Goal: Task Accomplishment & Management: Manage account settings

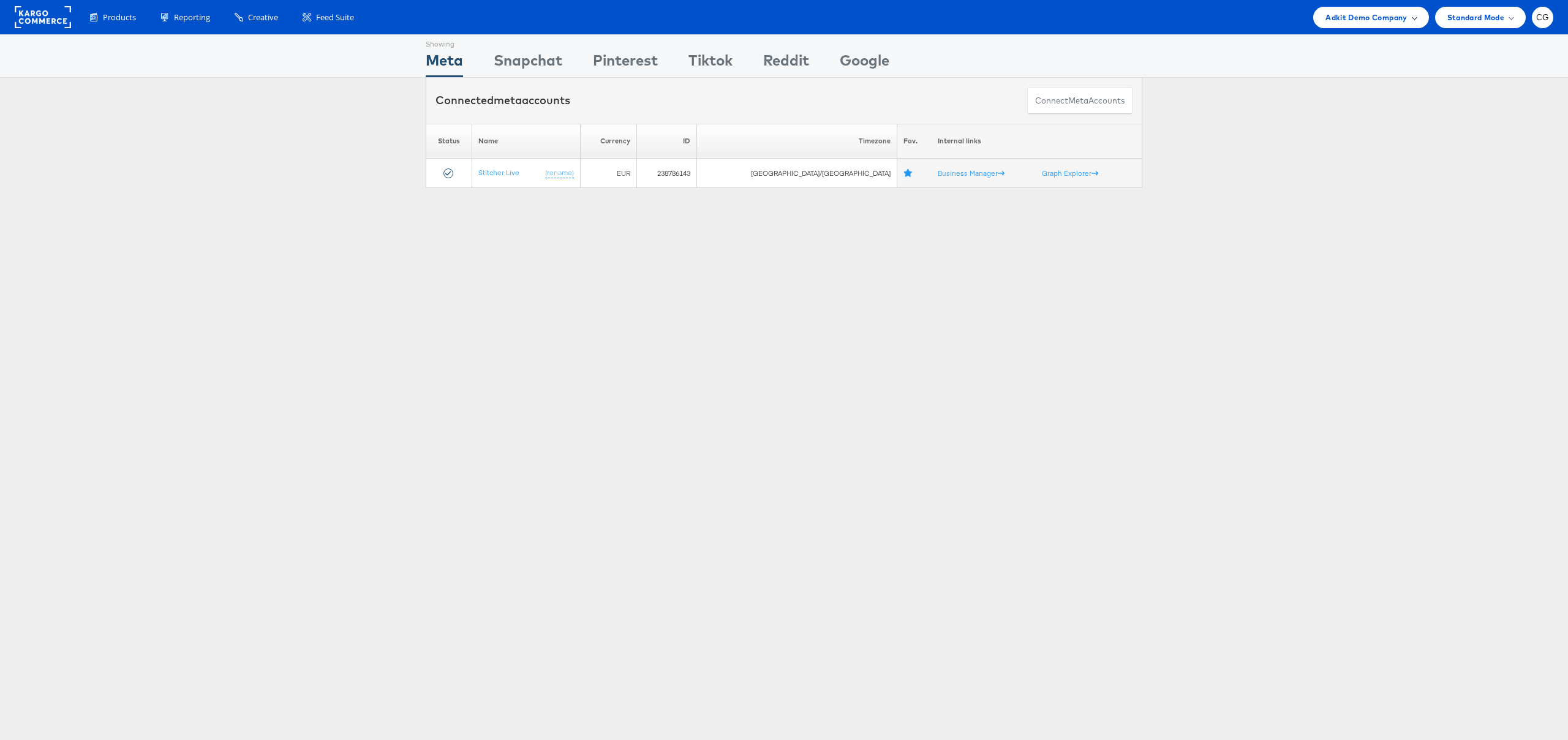
click at [1392, 25] on div "Adkit Demo Company" at bounding box center [1371, 17] width 115 height 22
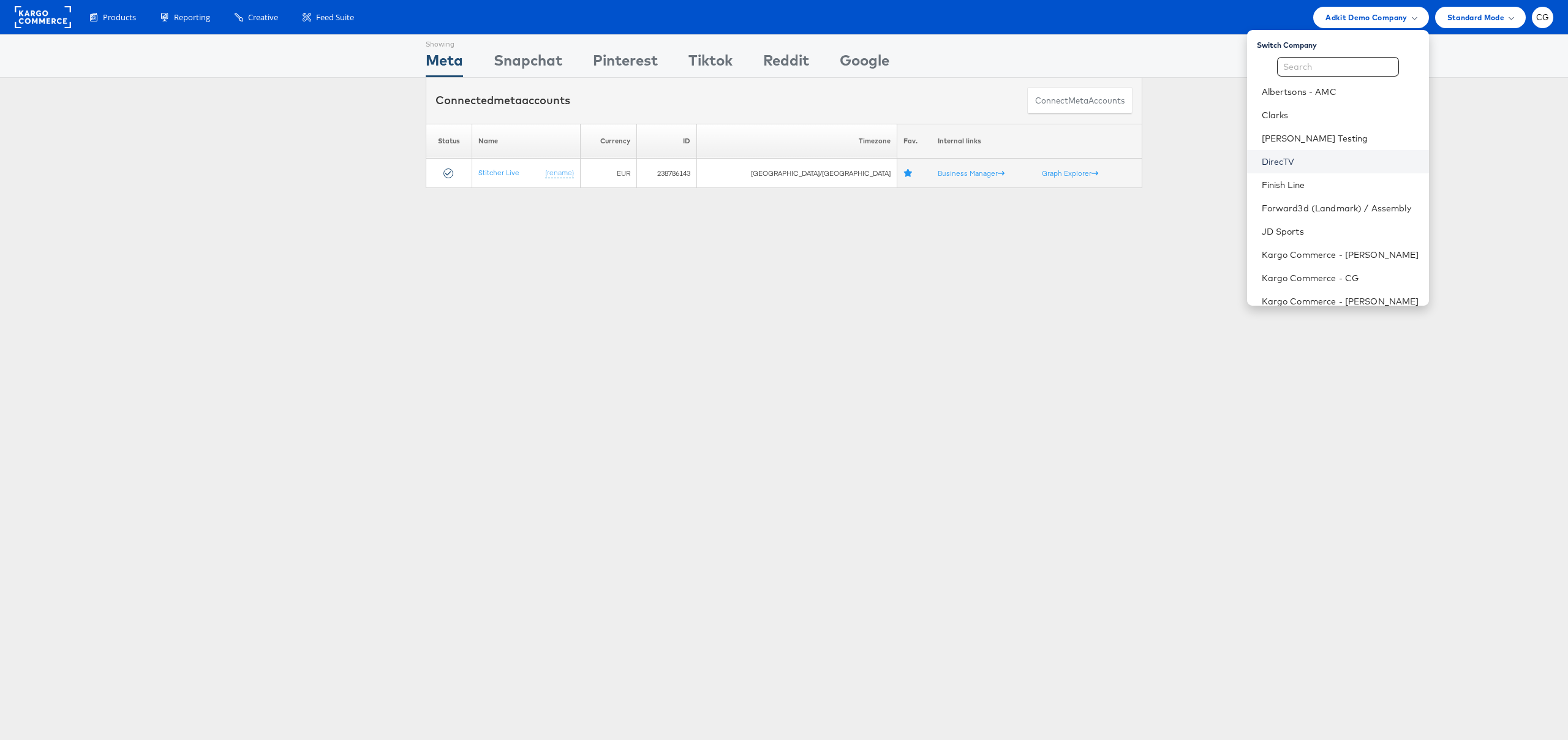
click at [1295, 165] on link "DirecTV" at bounding box center [1339, 161] width 157 height 12
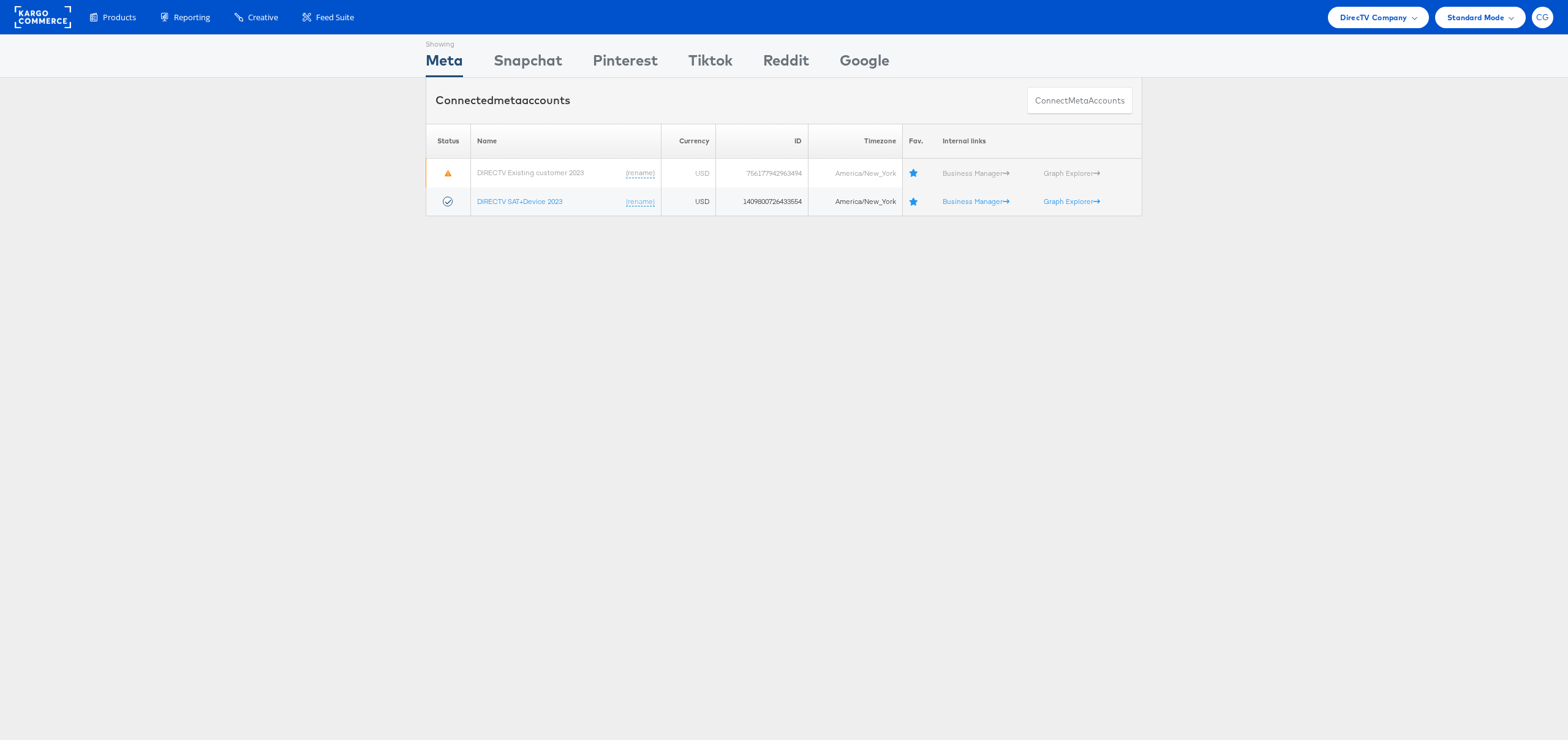
click at [1548, 22] on div "CG" at bounding box center [1542, 17] width 22 height 22
click at [1472, 119] on div "ADKIT" at bounding box center [1490, 117] width 105 height 14
drag, startPoint x: 1309, startPoint y: 106, endPoint x: 1379, endPoint y: 21, distance: 110.1
click at [1312, 105] on div "Connected meta accounts Connect meta Accounts" at bounding box center [784, 100] width 1568 height 46
click at [1376, 16] on span "DirecTV Company" at bounding box center [1373, 18] width 67 height 13
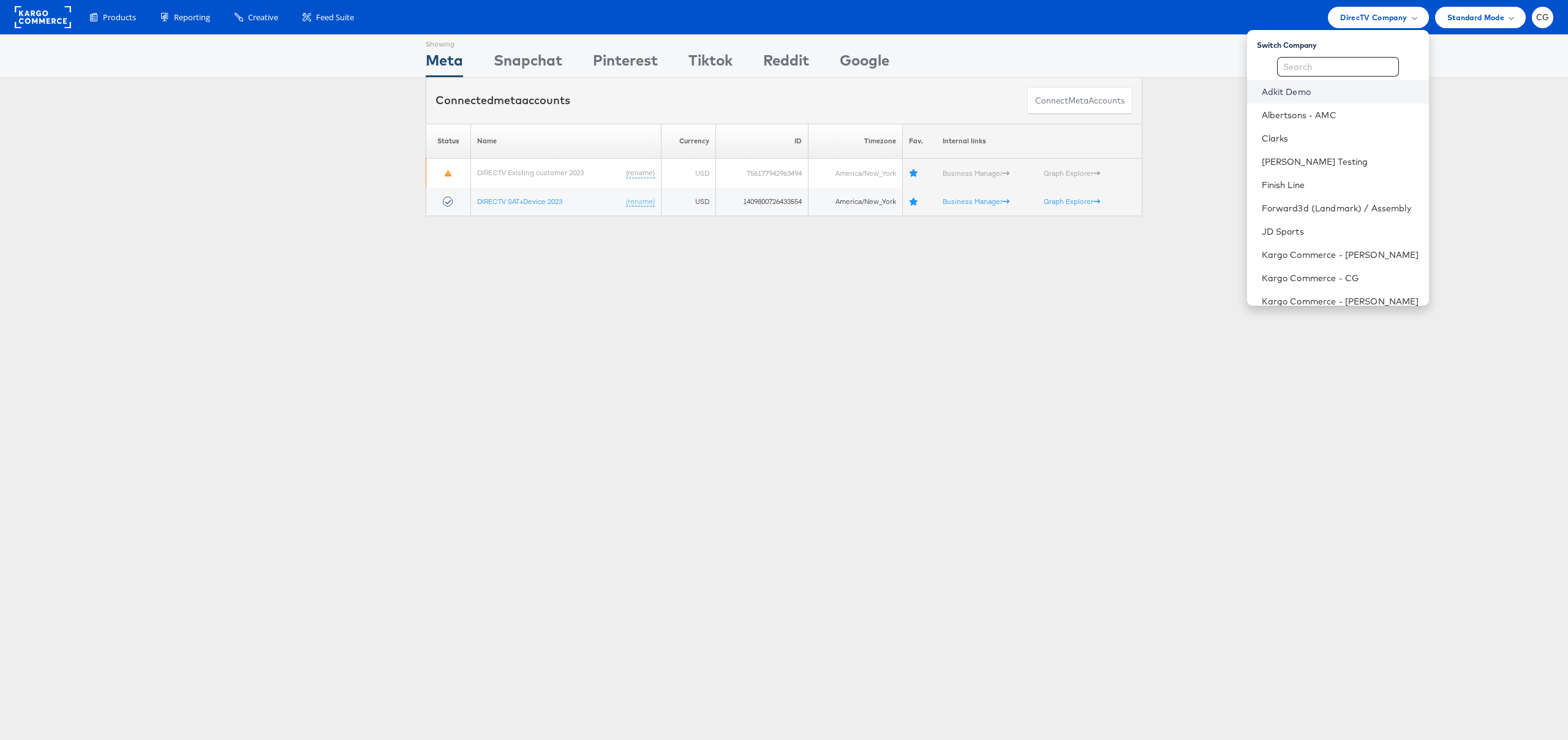
click at [1304, 93] on link "Adkit Demo" at bounding box center [1339, 91] width 157 height 12
